Goal: Book appointment/travel/reservation

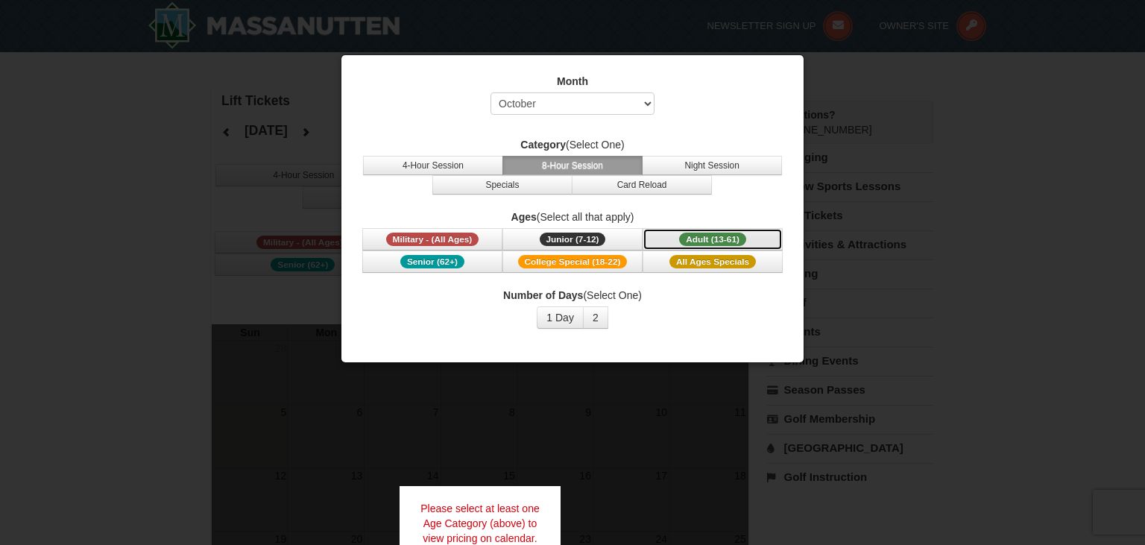
click at [667, 240] on button "Adult (13-61) (13 - 61)" at bounding box center [713, 239] width 140 height 22
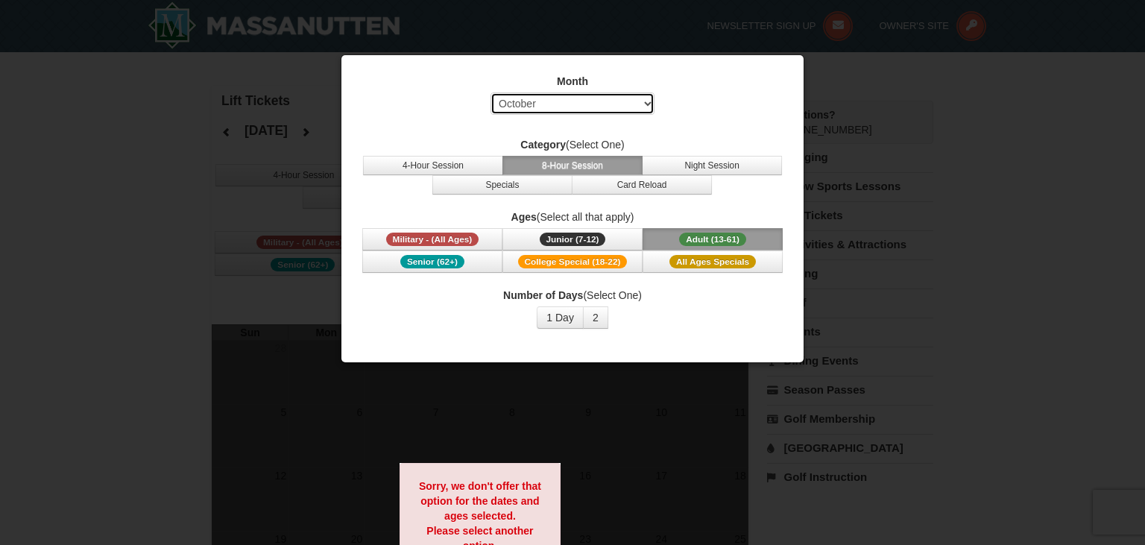
click at [491, 92] on select "Select October November December January February March April May June July Aug…" at bounding box center [573, 103] width 164 height 22
select select "2"
click option "February" at bounding box center [0, 0] width 0 height 0
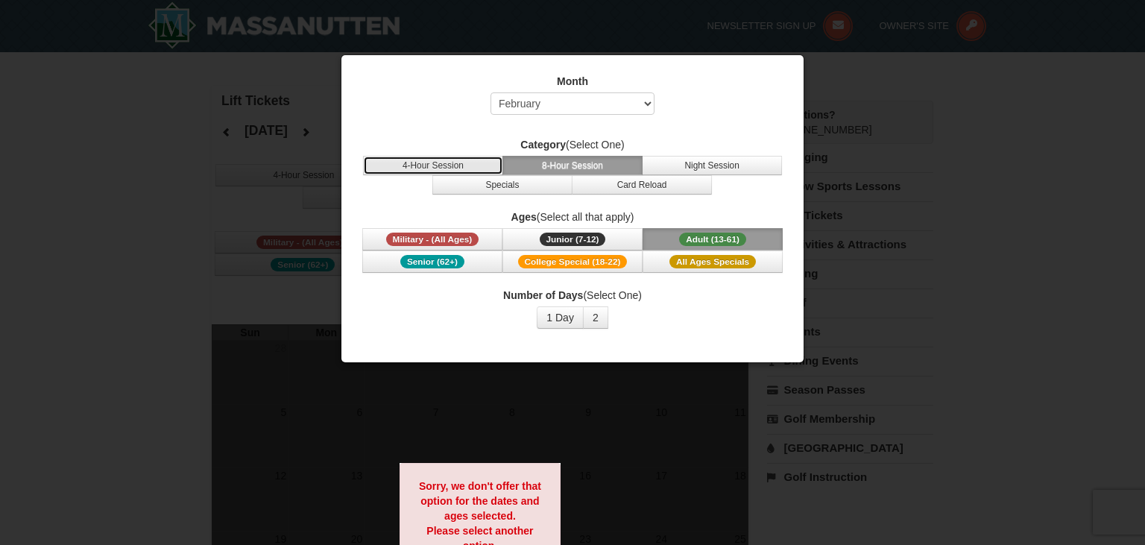
click at [461, 161] on button "4-Hour Session" at bounding box center [433, 165] width 140 height 19
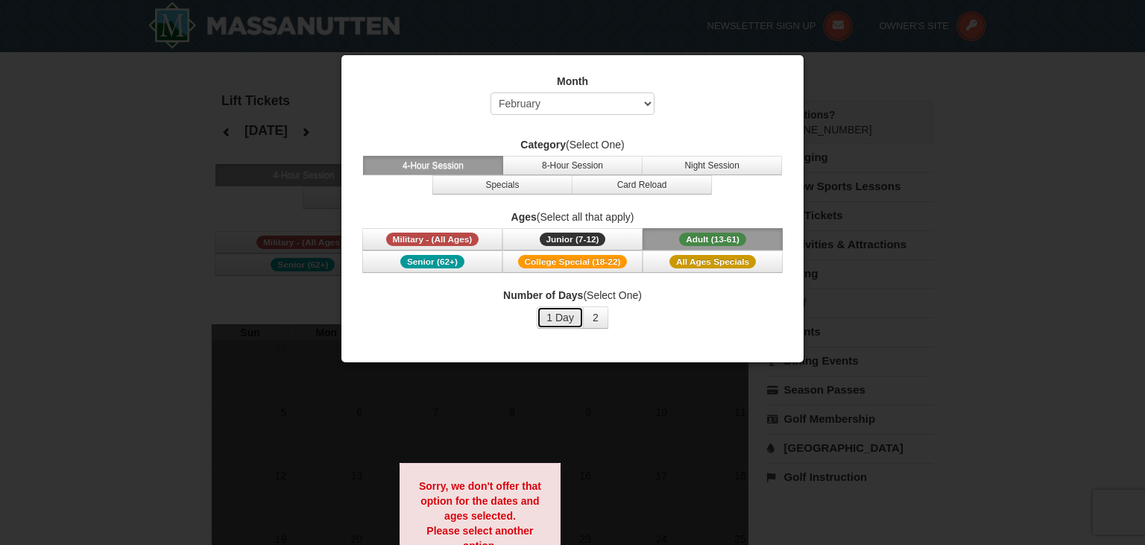
click at [559, 323] on button "1 Day" at bounding box center [560, 317] width 47 height 22
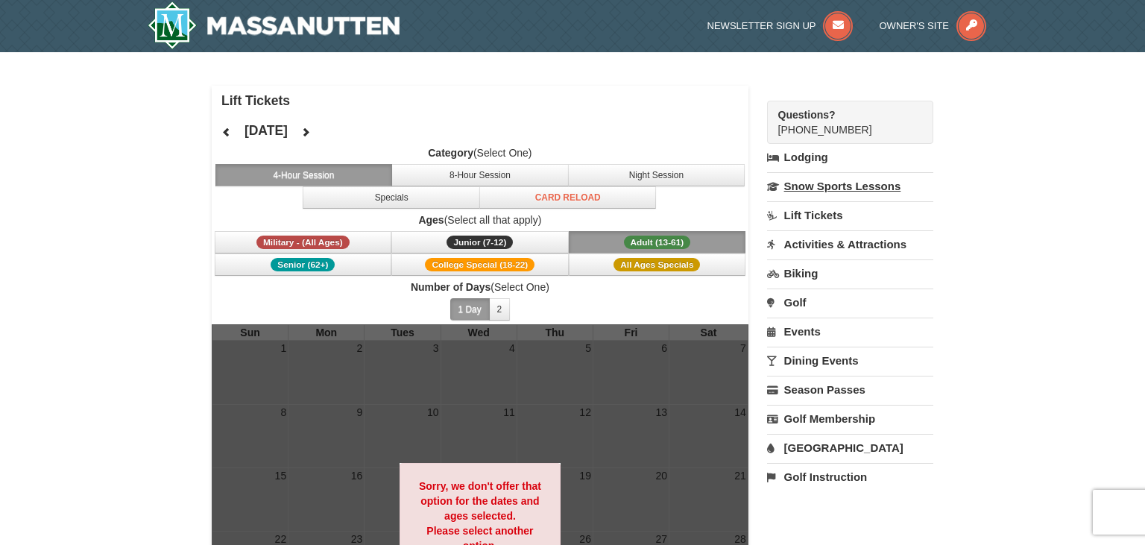
click at [825, 186] on link "Snow Sports Lessons" at bounding box center [850, 186] width 166 height 28
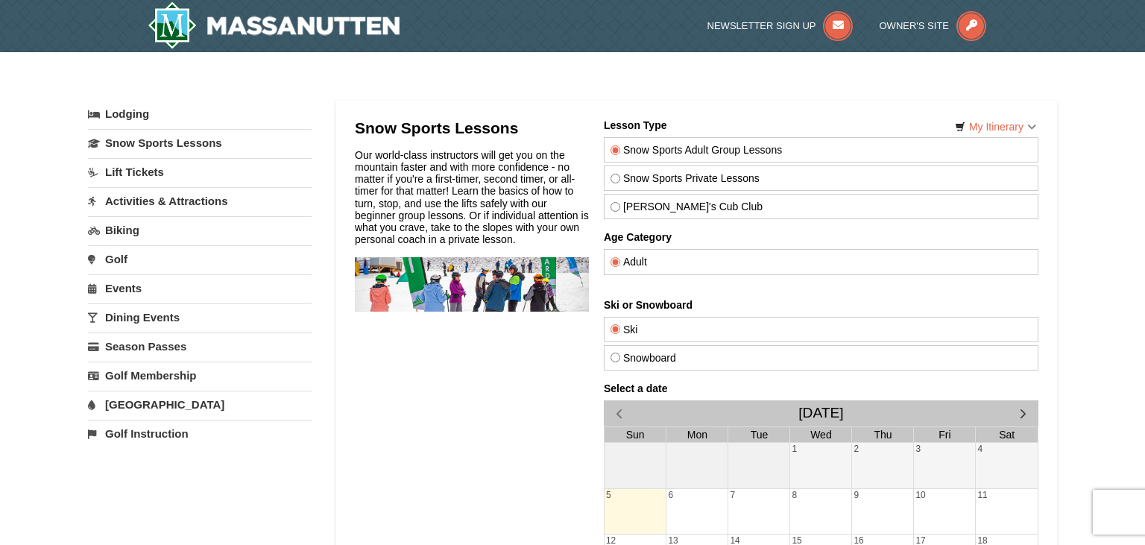
click at [699, 357] on label "Snowboard" at bounding box center [821, 358] width 421 height 12
click at [620, 357] on input "Snowboard" at bounding box center [616, 358] width 10 height 10
radio input "true"
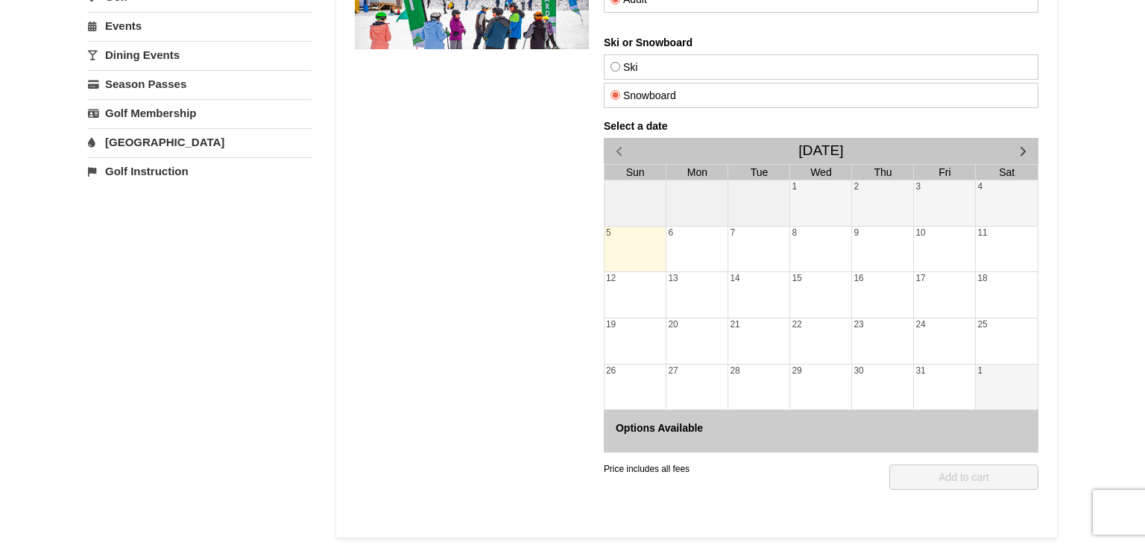
scroll to position [256, 0]
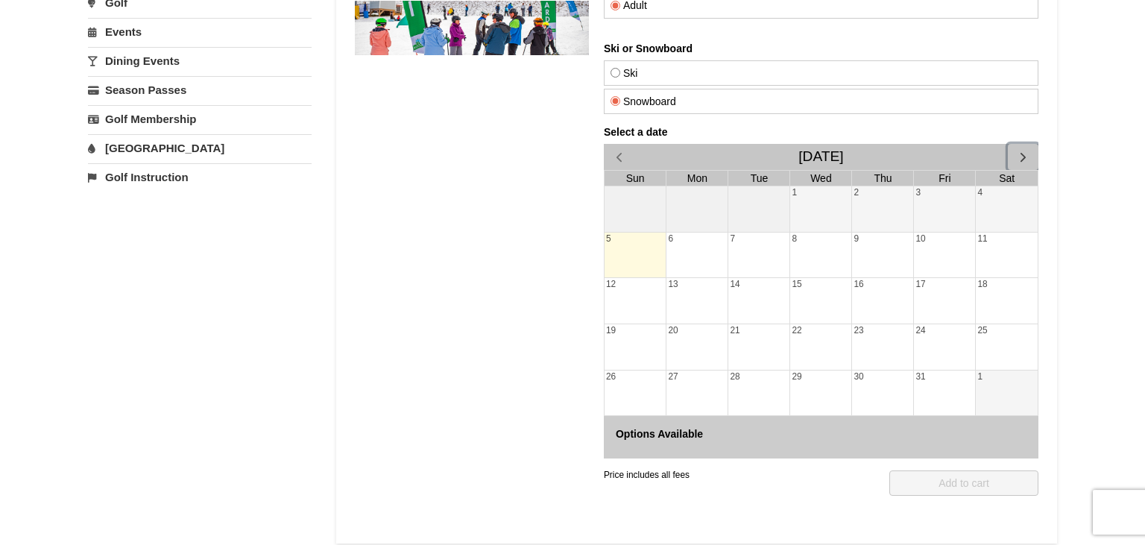
click at [1027, 154] on span "button" at bounding box center [1024, 158] width 16 height 16
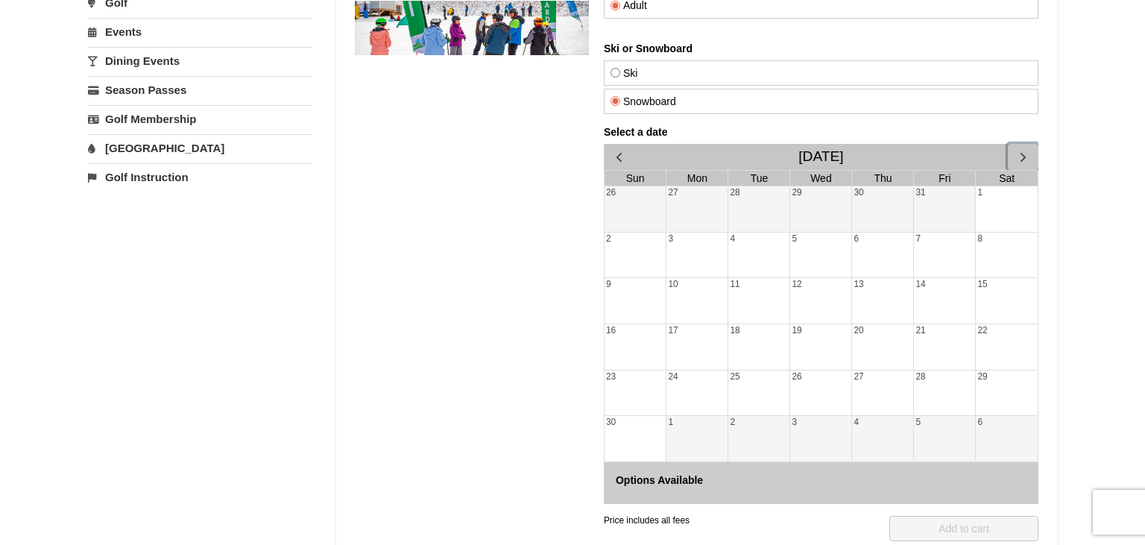
click at [1027, 154] on span "button" at bounding box center [1024, 158] width 16 height 16
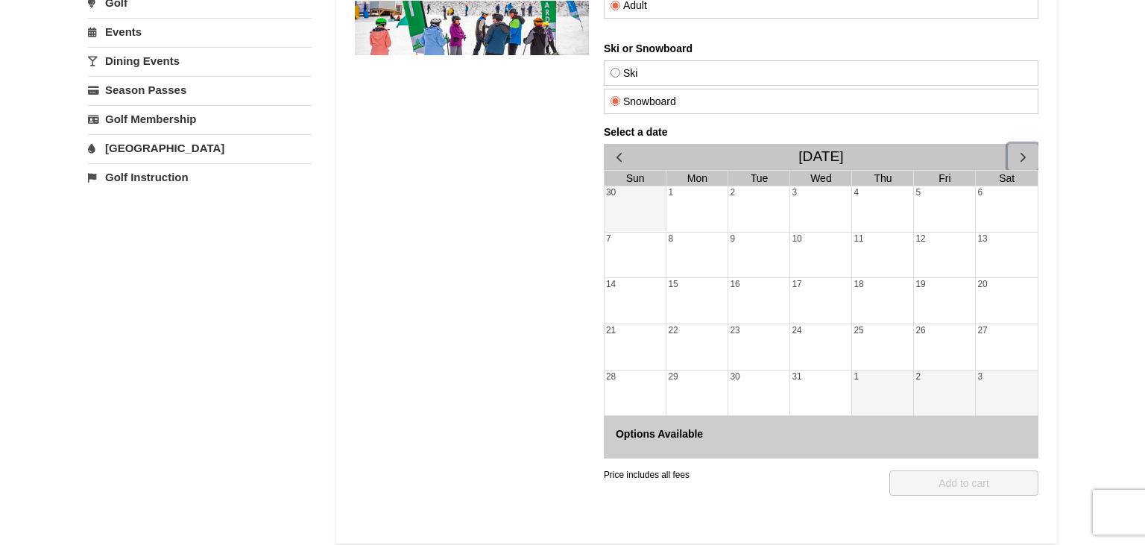
click at [1027, 154] on span "button" at bounding box center [1024, 158] width 16 height 16
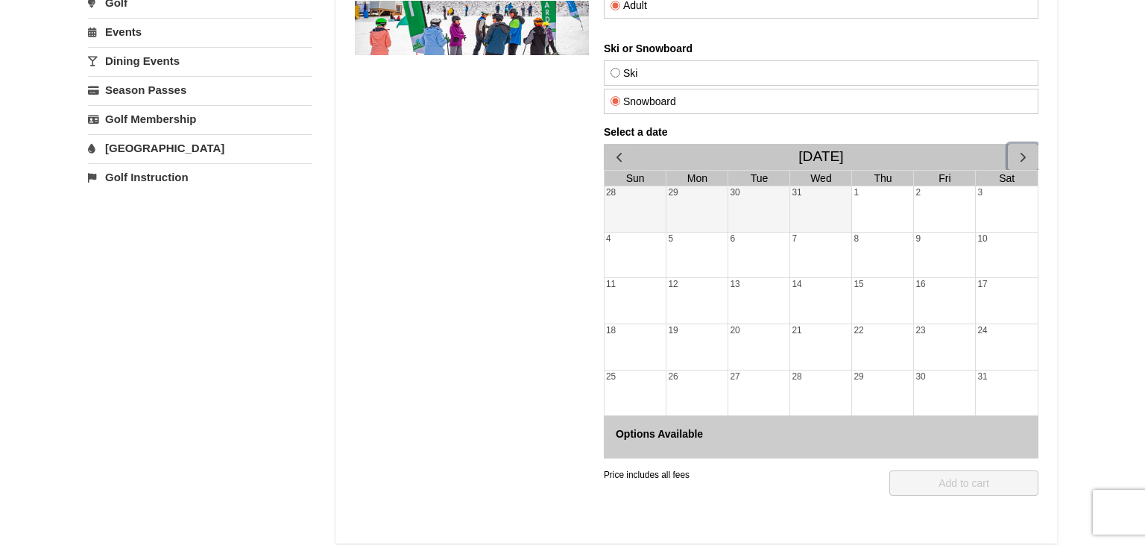
click at [1027, 154] on span "button" at bounding box center [1024, 158] width 16 height 16
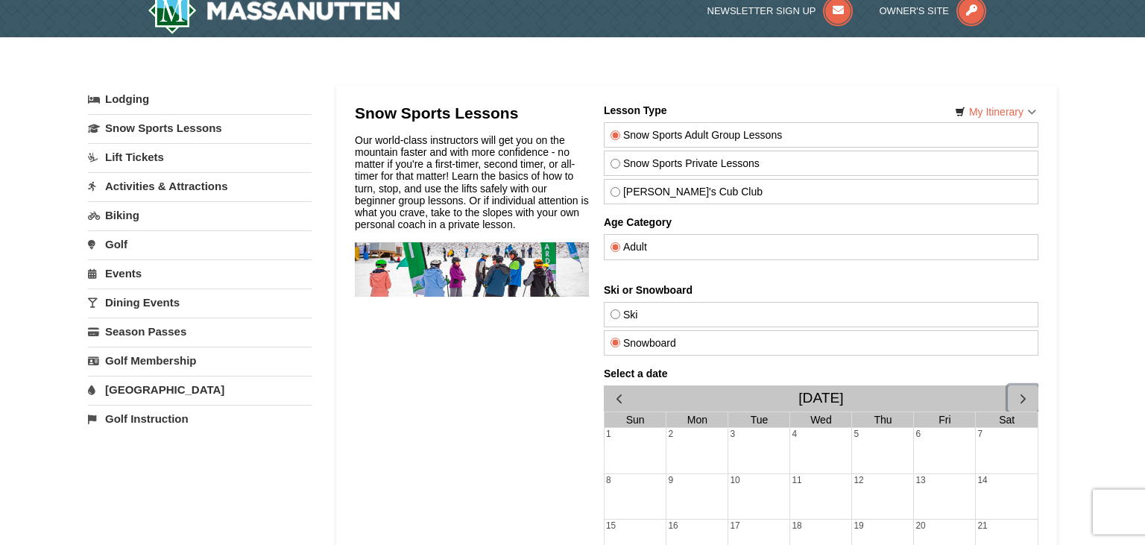
scroll to position [0, 0]
